Goal: Ask a question

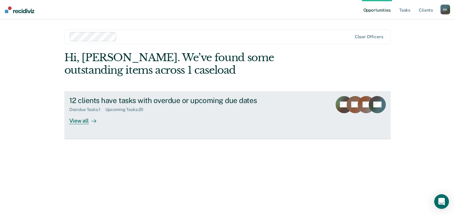
click at [216, 103] on div "12 clients have tasks with overdue or upcoming due dates" at bounding box center [176, 100] width 215 height 9
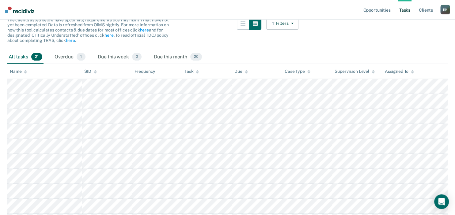
scroll to position [65, 0]
click at [441, 200] on icon "Open Intercom Messenger" at bounding box center [440, 202] width 7 height 8
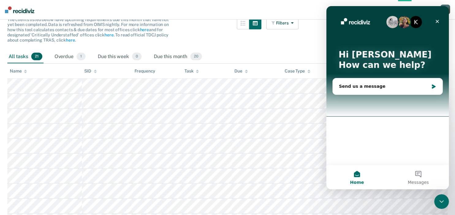
scroll to position [0, 0]
click at [354, 87] on div "Send us a message" at bounding box center [384, 86] width 90 height 6
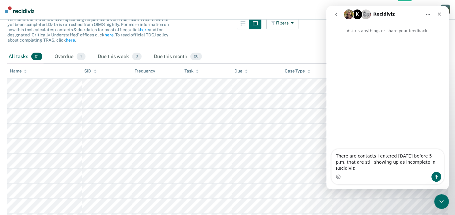
type textarea "There are contacts I entered [DATE] before 5 p.m. that are still showing up as …"
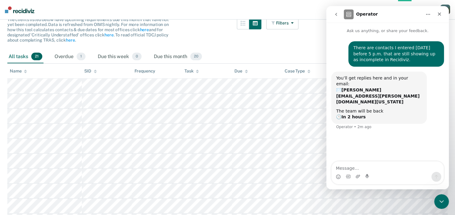
click at [267, 45] on div "Filters Contact Type Collateral Contact 3 ONLY Home Contact, Sch. 0 ONLY Home C…" at bounding box center [282, 33] width 32 height 33
click at [426, 13] on icon "Home" at bounding box center [427, 14] width 5 height 5
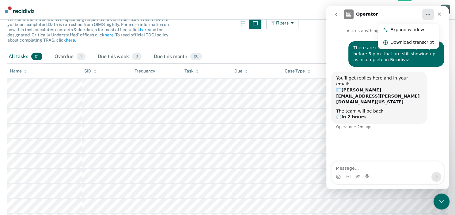
click at [439, 203] on icon "Close Intercom Messenger" at bounding box center [439, 200] width 7 height 7
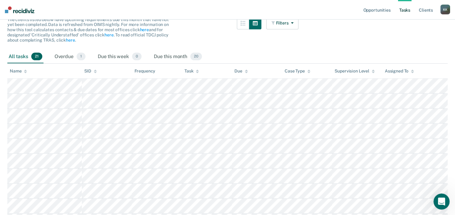
click at [439, 200] on icon "Open Intercom Messenger" at bounding box center [440, 201] width 10 height 10
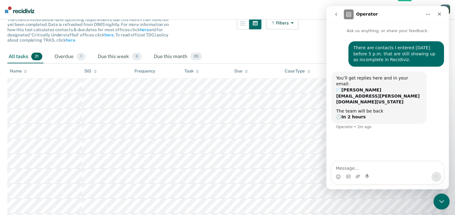
click at [438, 200] on icon "Close Intercom Messenger" at bounding box center [439, 200] width 7 height 7
